Goal: Information Seeking & Learning: Learn about a topic

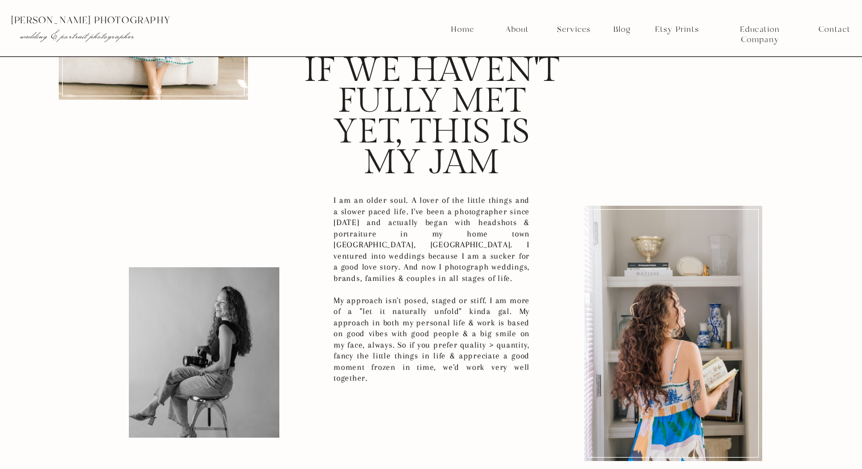
scroll to position [3540, 0]
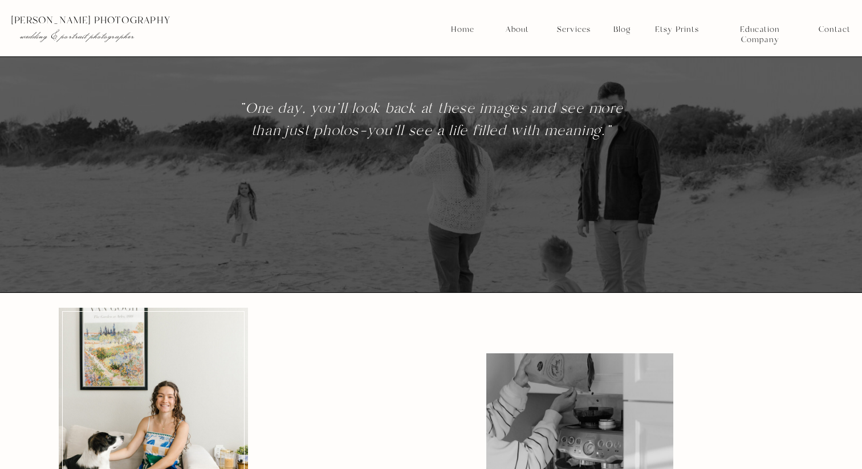
click at [615, 32] on nav "Blog" at bounding box center [621, 30] width 25 height 10
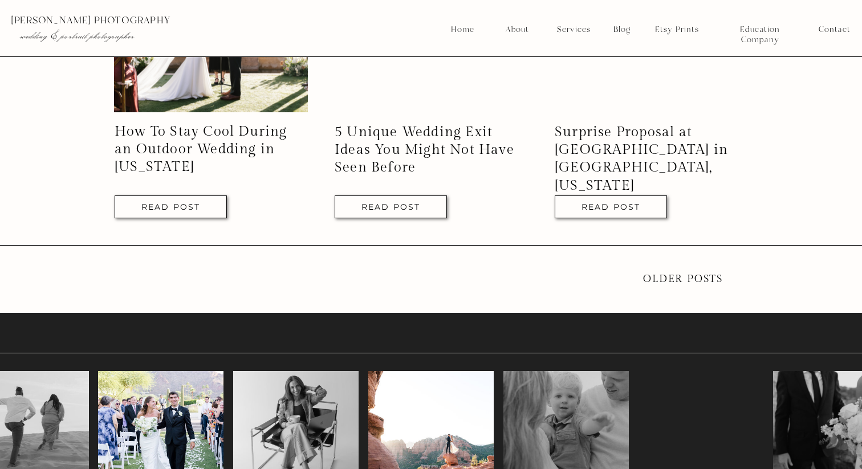
scroll to position [2385, 0]
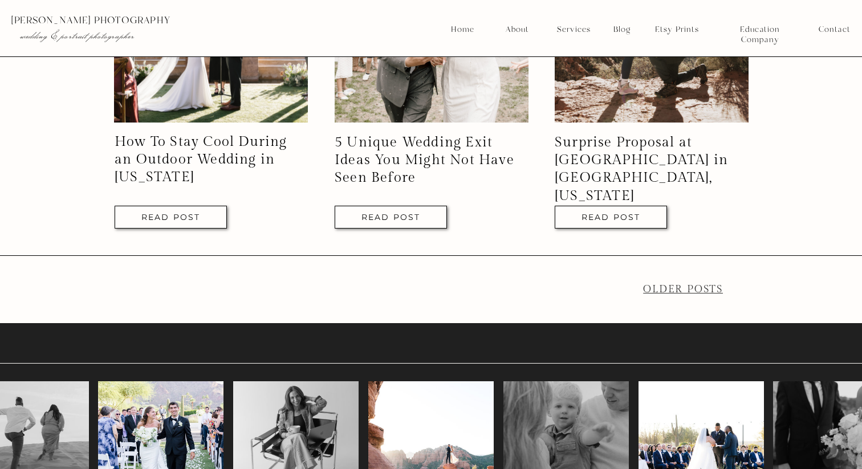
click at [675, 287] on link "older Posts" at bounding box center [683, 289] width 80 height 12
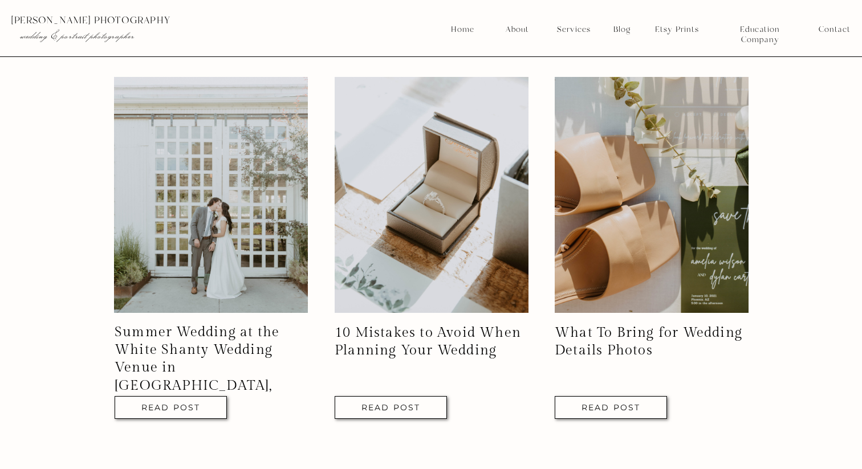
scroll to position [1398, 0]
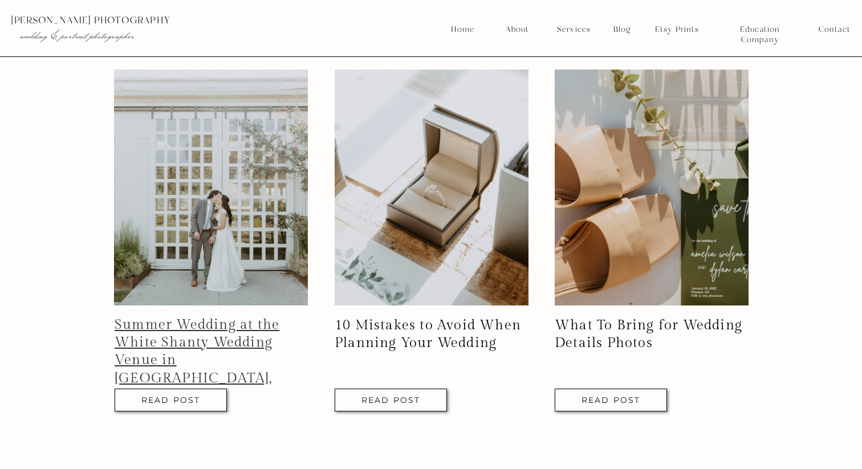
click at [215, 332] on link "Summer Wedding at the White Shanty Wedding Venue in [GEOGRAPHIC_DATA], [US_STAT…" at bounding box center [197, 360] width 165 height 87
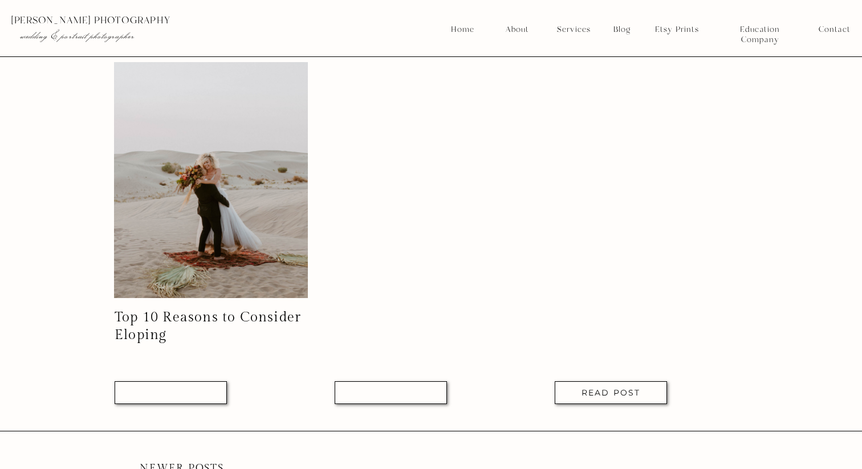
scroll to position [2570, 0]
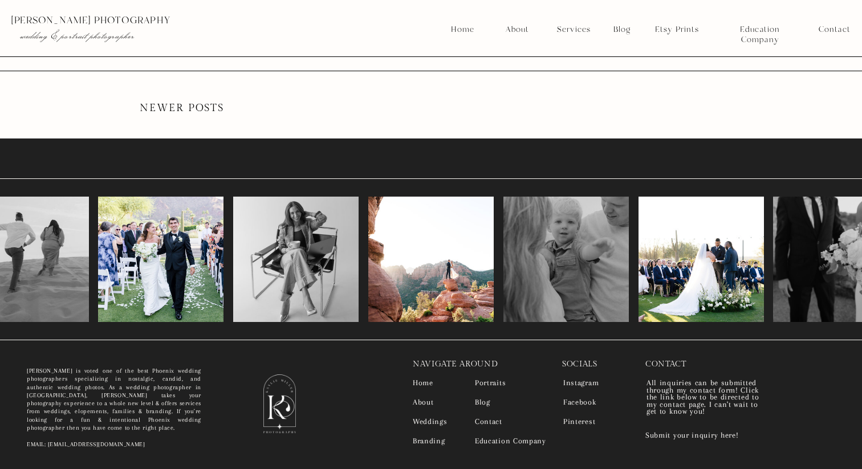
click at [572, 382] on nav "Instagram" at bounding box center [585, 384] width 44 height 8
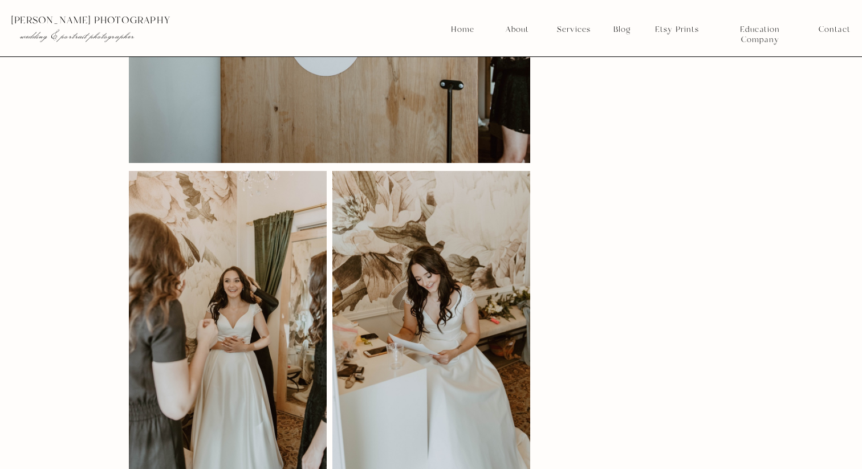
scroll to position [1449, 0]
